Goal: Navigation & Orientation: Go to known website

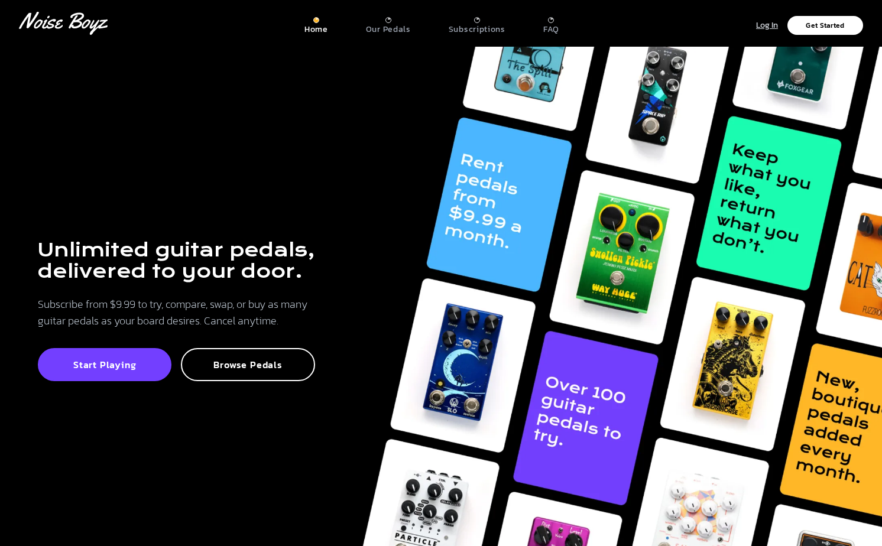
click at [766, 28] on p "Log In" at bounding box center [767, 26] width 22 height 14
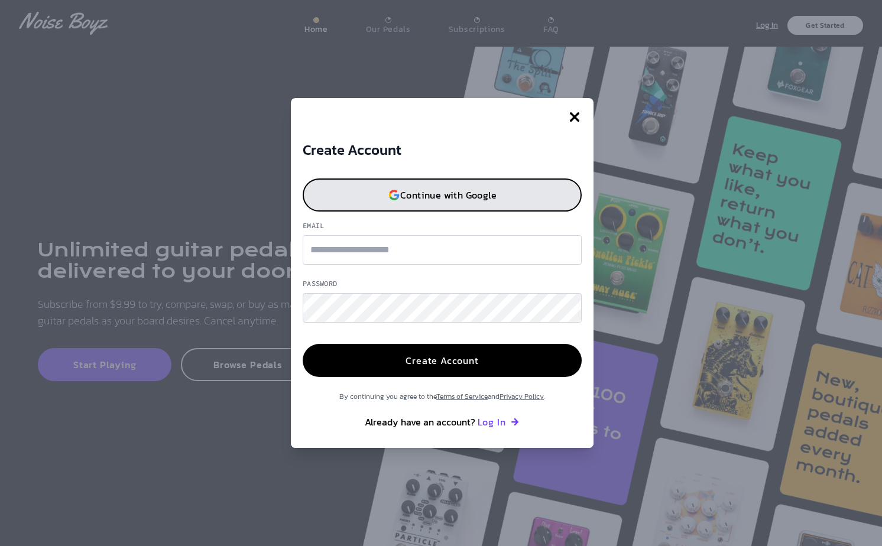
click at [433, 196] on p "Continue with Google" at bounding box center [448, 194] width 96 height 9
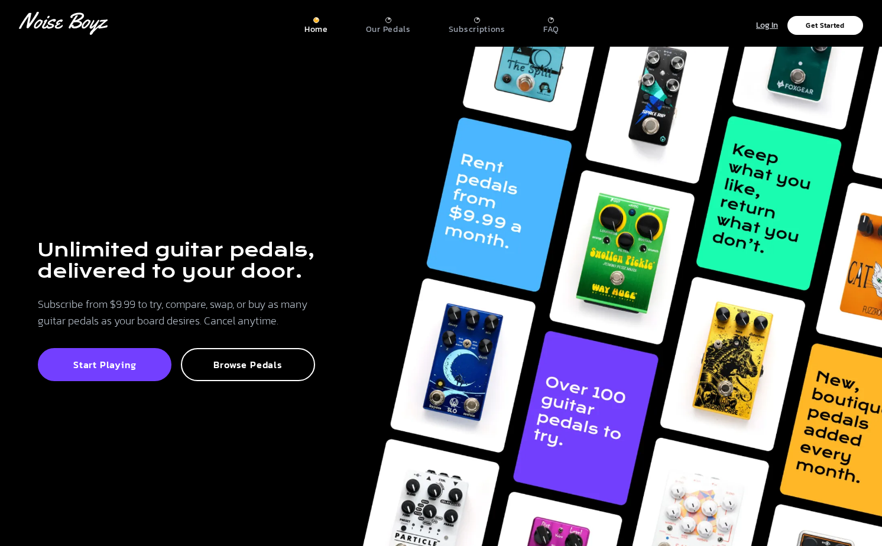
click at [760, 25] on p "Log In" at bounding box center [767, 26] width 22 height 14
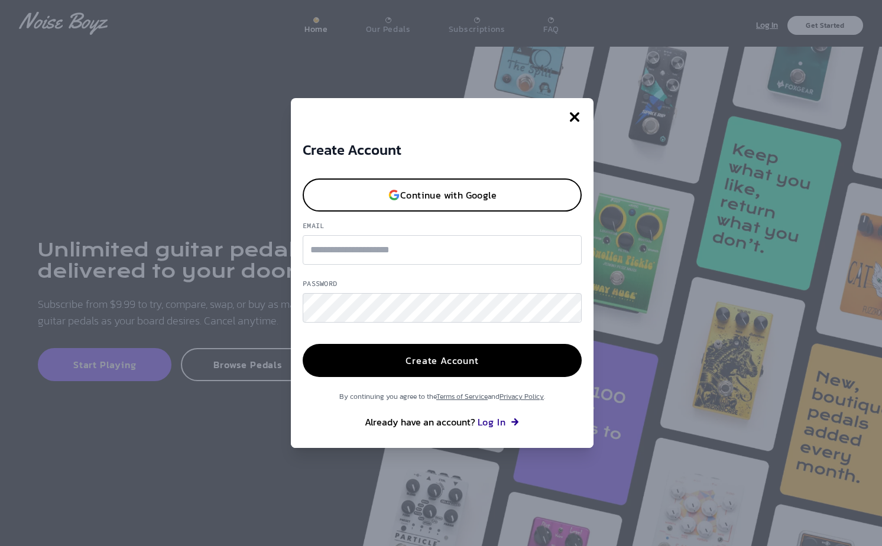
click at [491, 423] on button "Log In" at bounding box center [499, 422] width 43 height 14
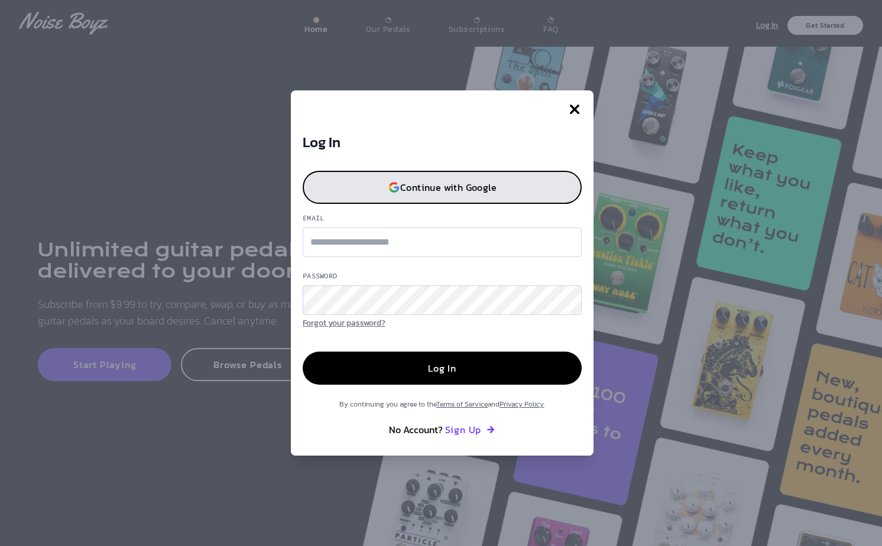
click at [426, 190] on p "Continue with Google" at bounding box center [448, 187] width 96 height 9
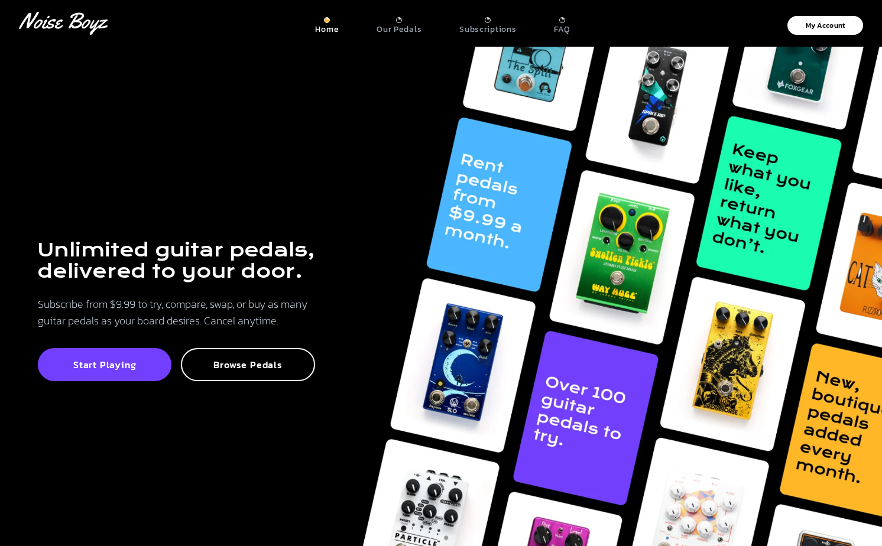
click at [208, 153] on div "Unlimited guitar pedals, delivered to your door. Subscribe from $9.99 to try, c…" at bounding box center [441, 320] width 882 height 546
